Goal: Task Accomplishment & Management: Complete application form

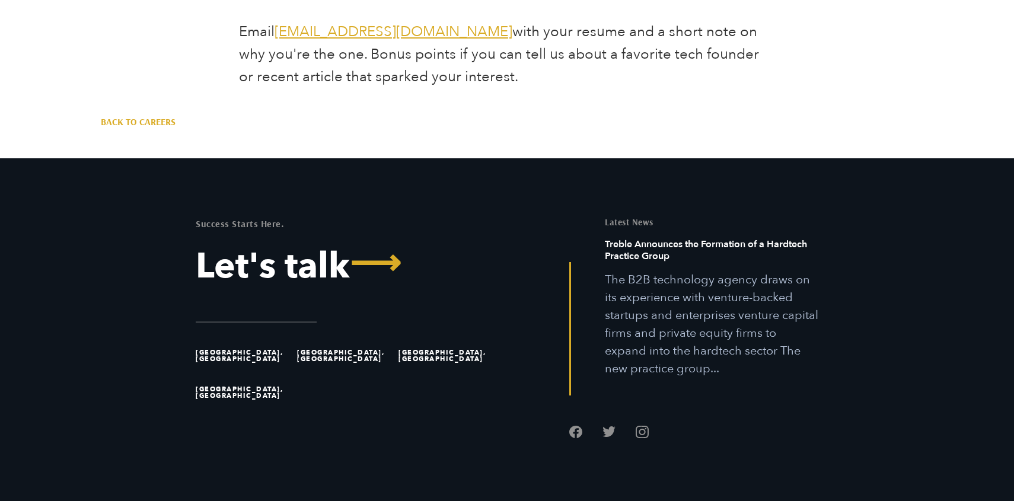
scroll to position [2889, 0]
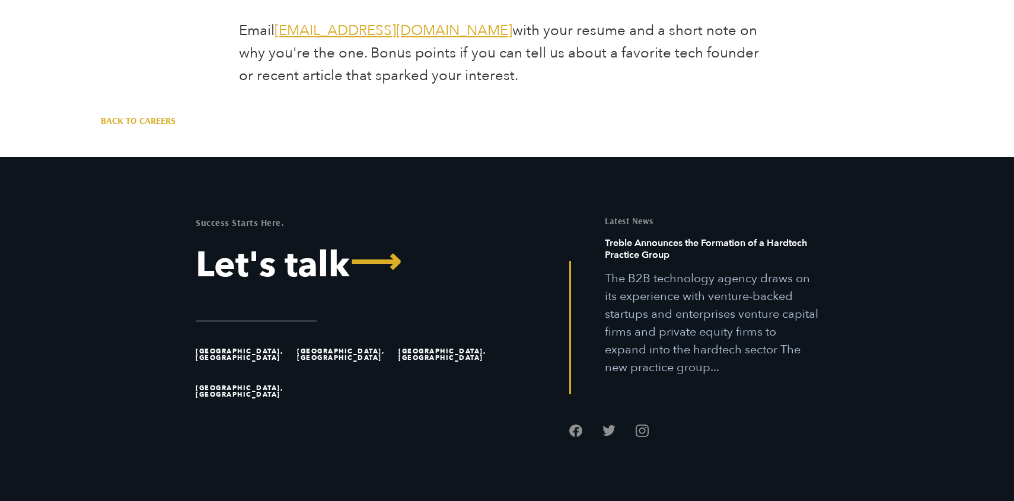
click at [427, 336] on li "[GEOGRAPHIC_DATA], [GEOGRAPHIC_DATA]" at bounding box center [447, 354] width 96 height 37
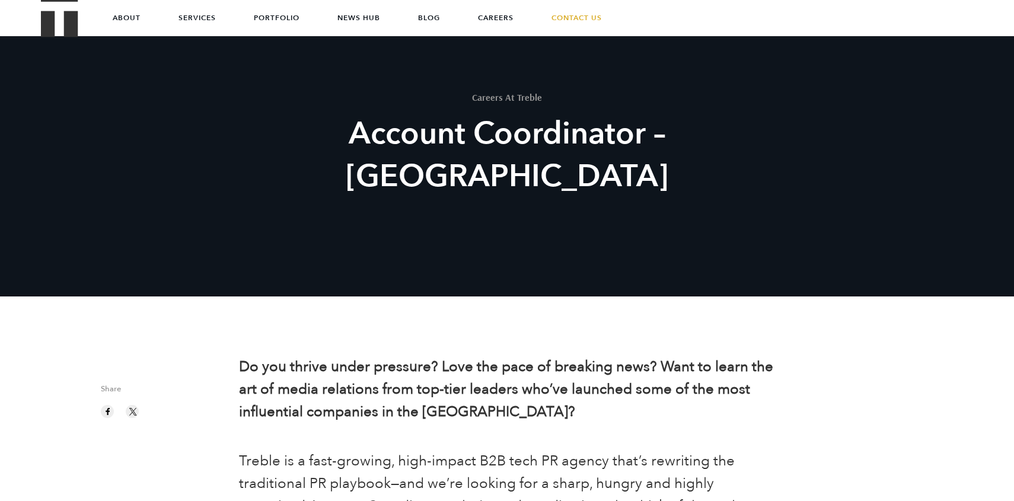
scroll to position [0, 0]
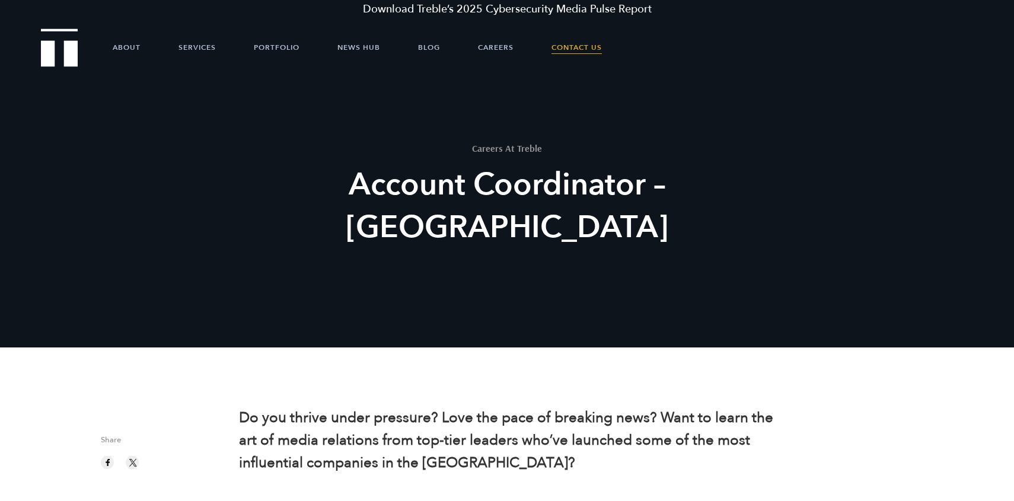
click at [590, 43] on link "Contact Us" at bounding box center [577, 48] width 50 height 36
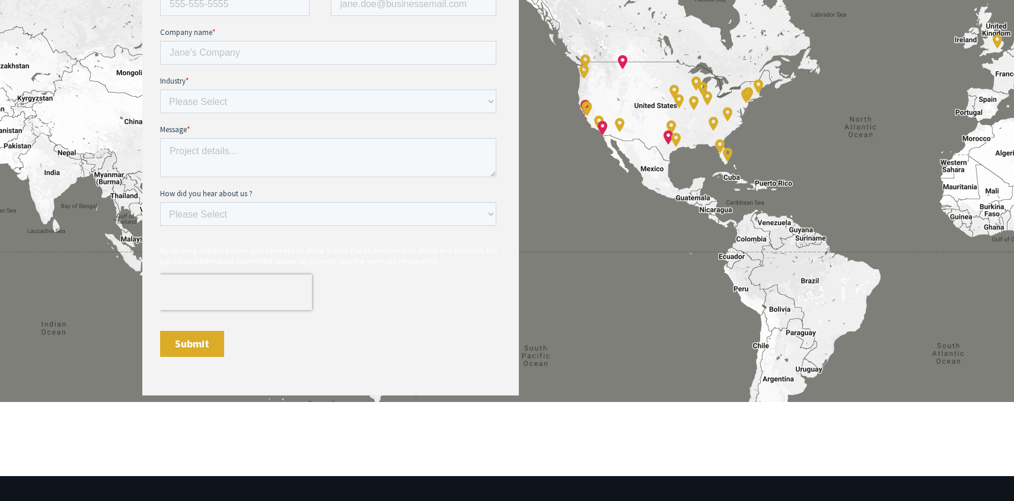
scroll to position [711, 0]
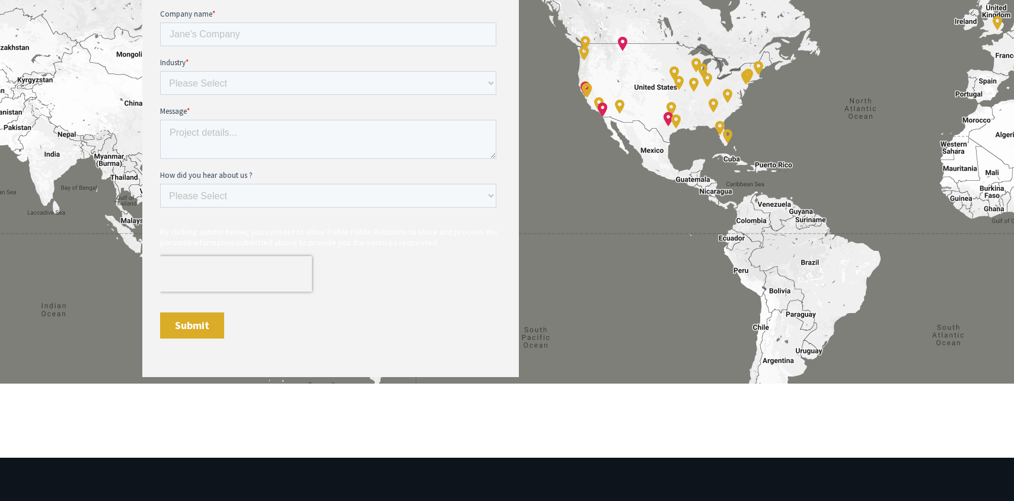
click at [584, 90] on div "Accelerate Your Exit Contact info" at bounding box center [507, 79] width 831 height 714
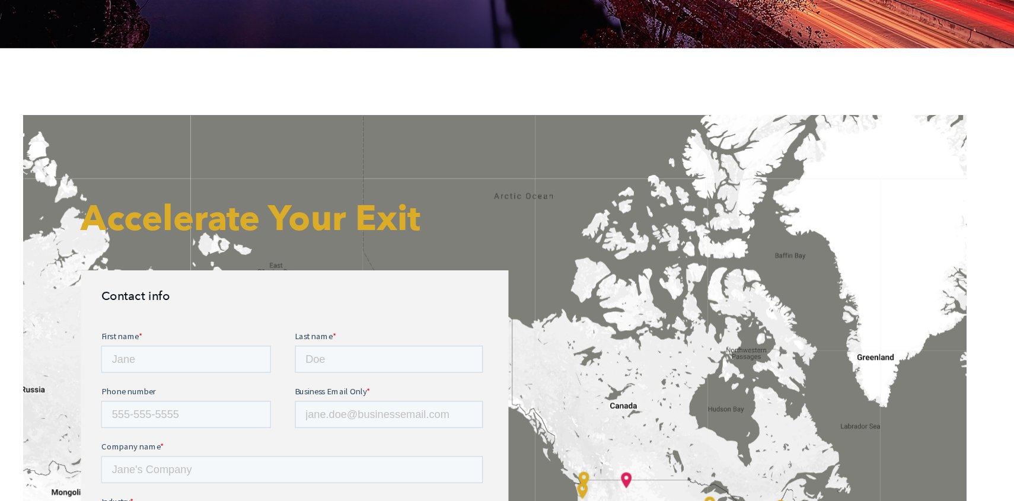
scroll to position [465, 0]
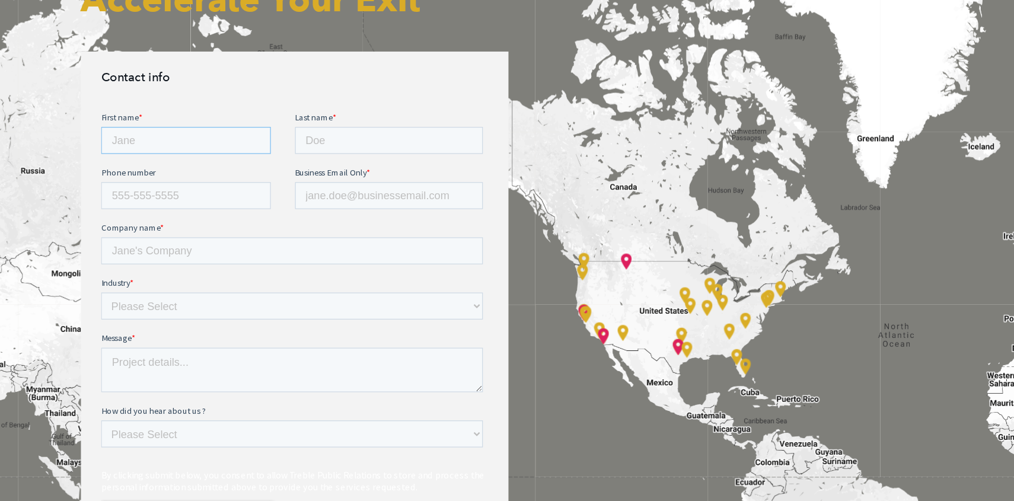
click at [166, 135] on input "First name *" at bounding box center [176, 137] width 150 height 24
type input "[PERSON_NAME]"
type input "4154305743"
type input "[EMAIL_ADDRESS][DOMAIN_NAME]"
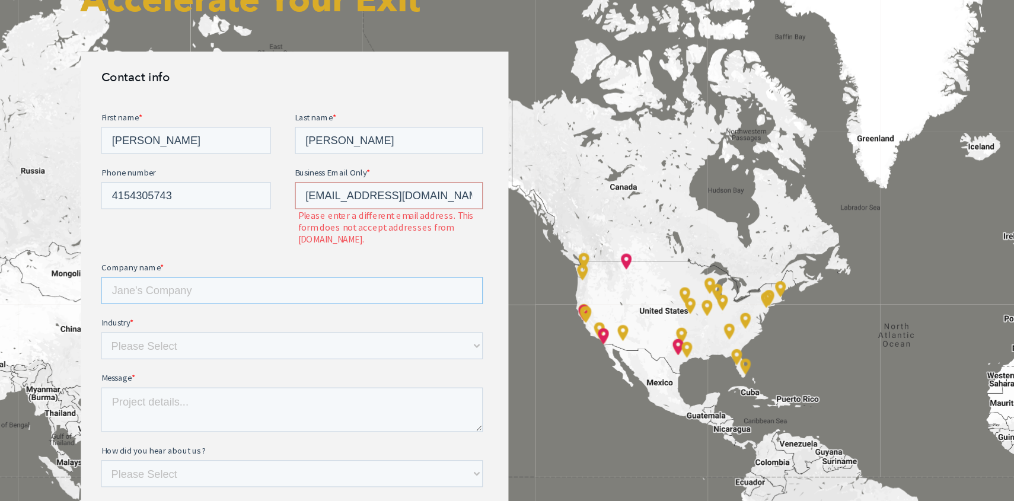
click at [197, 257] on input "Company name *" at bounding box center [269, 269] width 336 height 24
type input "GTL"
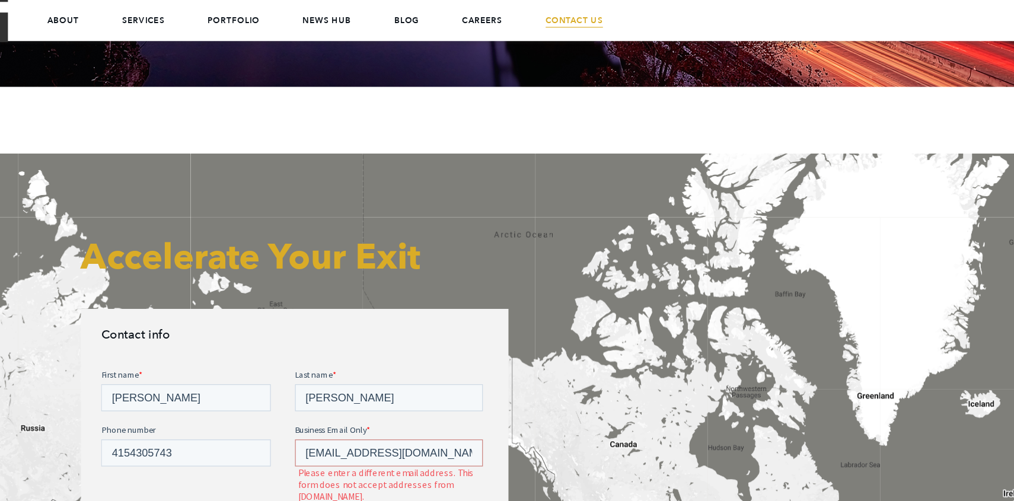
scroll to position [0, 0]
